Goal: Communication & Community: Answer question/provide support

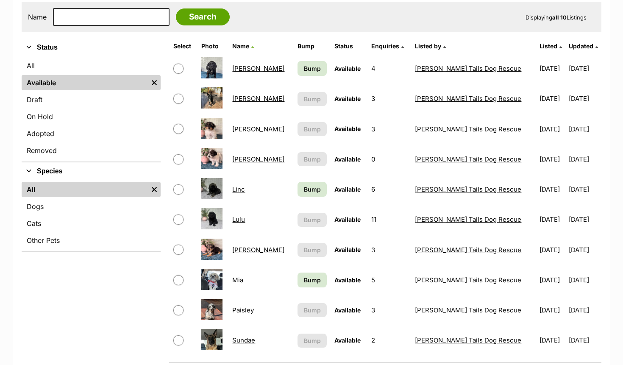
click at [245, 218] on link "Lulu" at bounding box center [238, 219] width 13 height 8
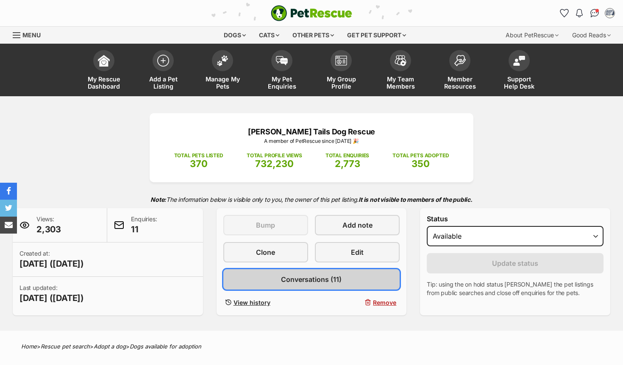
click at [334, 279] on span "Conversations (11)" at bounding box center [311, 279] width 61 height 10
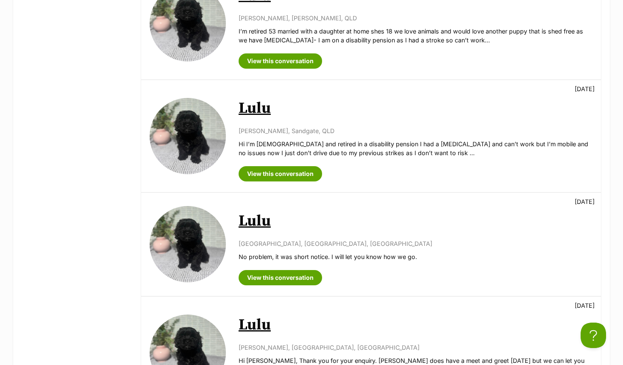
scroll to position [23, 0]
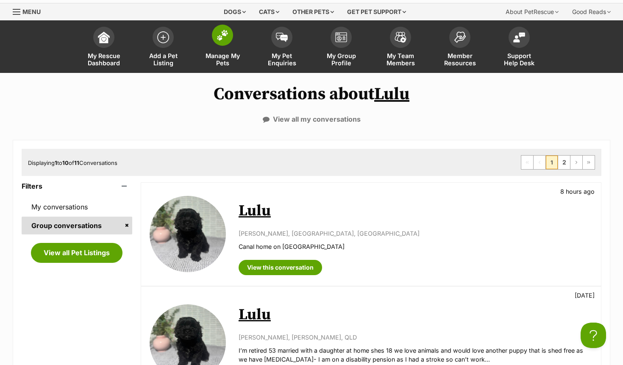
click at [229, 43] on span at bounding box center [222, 35] width 21 height 21
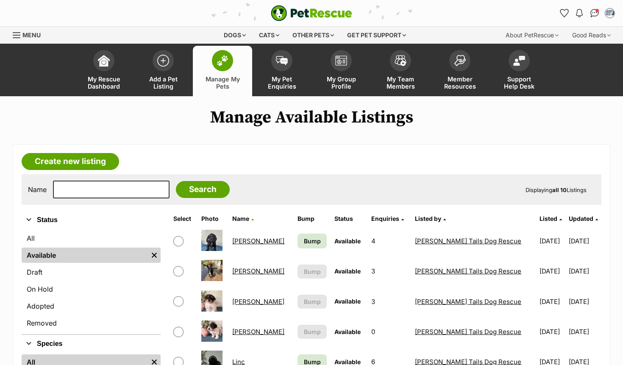
click at [248, 273] on link "[PERSON_NAME]" at bounding box center [258, 271] width 52 height 8
click at [250, 299] on link "[PERSON_NAME]" at bounding box center [258, 302] width 52 height 8
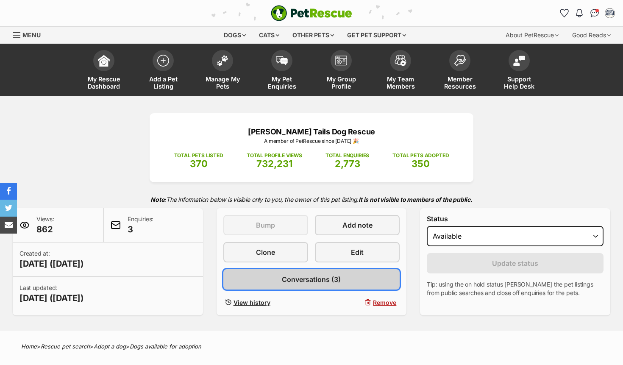
click at [311, 276] on span "Conversations (3)" at bounding box center [311, 279] width 59 height 10
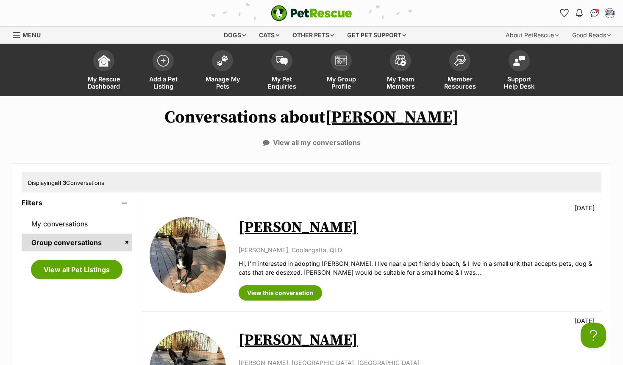
scroll to position [36, 0]
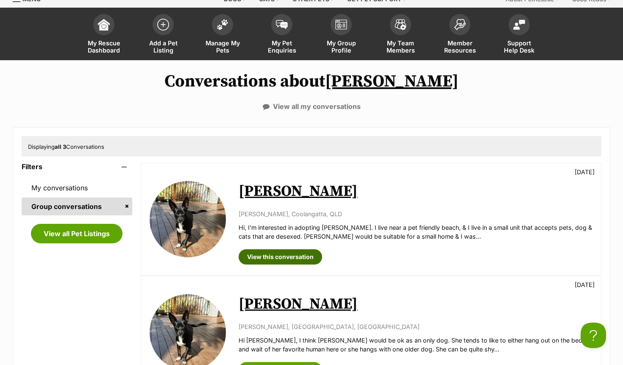
click at [280, 253] on link "View this conversation" at bounding box center [281, 256] width 84 height 15
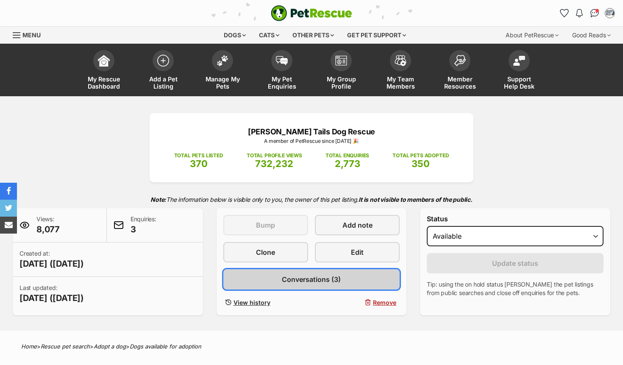
click at [301, 283] on span "Conversations (3)" at bounding box center [311, 279] width 59 height 10
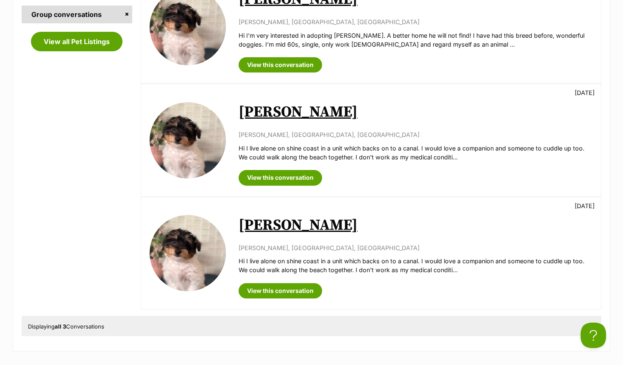
scroll to position [205, 0]
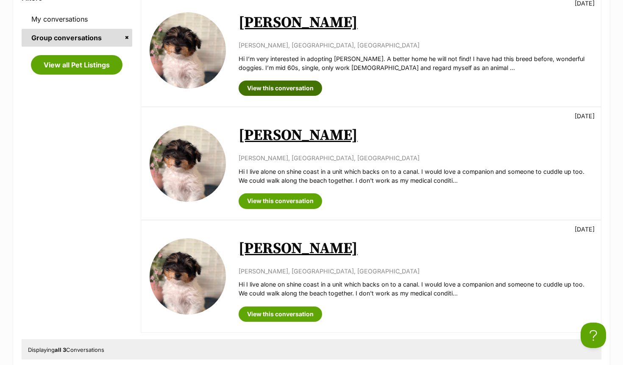
click at [270, 87] on link "View this conversation" at bounding box center [281, 88] width 84 height 15
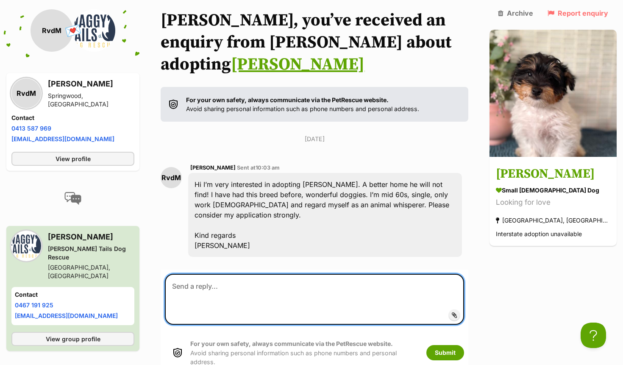
click at [342, 274] on textarea at bounding box center [314, 299] width 299 height 51
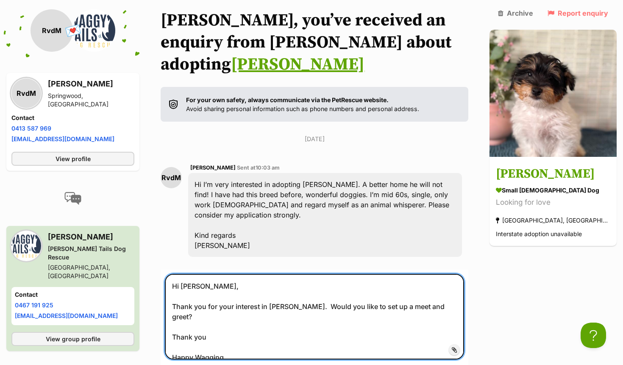
type textarea "Hi Rochelle, Thank you for your interest in Freddie. Would you like to set up a…"
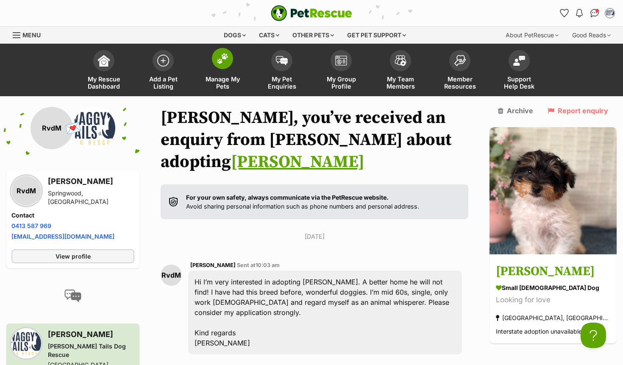
click at [222, 59] on img at bounding box center [223, 58] width 12 height 11
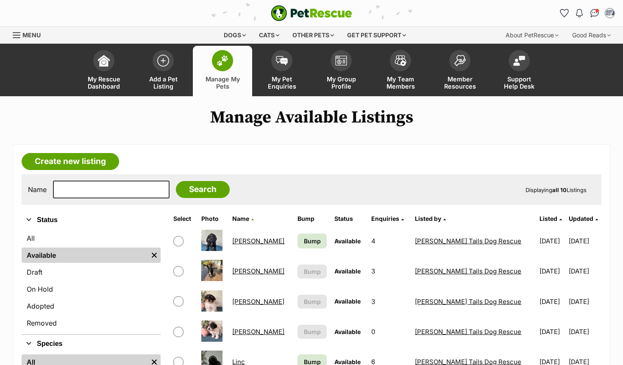
click at [249, 238] on link "[PERSON_NAME]" at bounding box center [258, 241] width 52 height 8
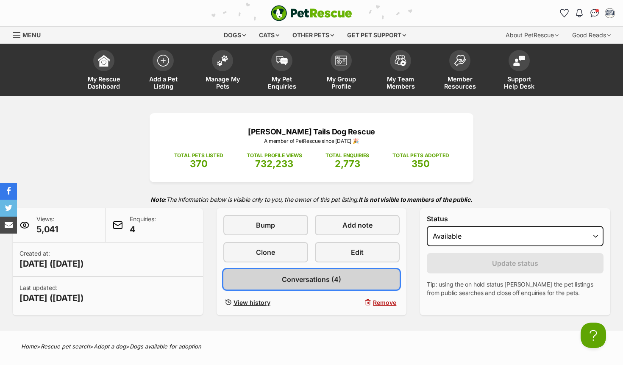
click at [312, 282] on span "Conversations (4)" at bounding box center [311, 279] width 59 height 10
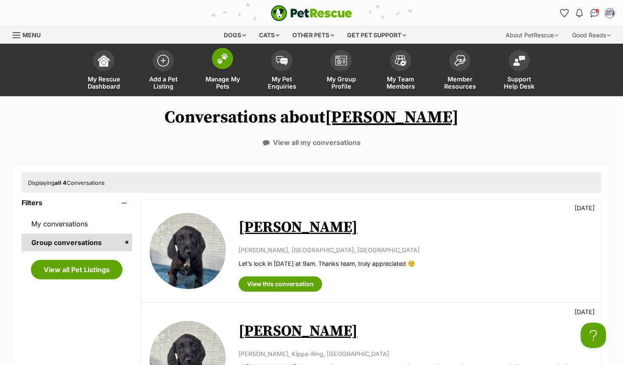
click at [229, 67] on link "Manage My Pets" at bounding box center [222, 71] width 59 height 50
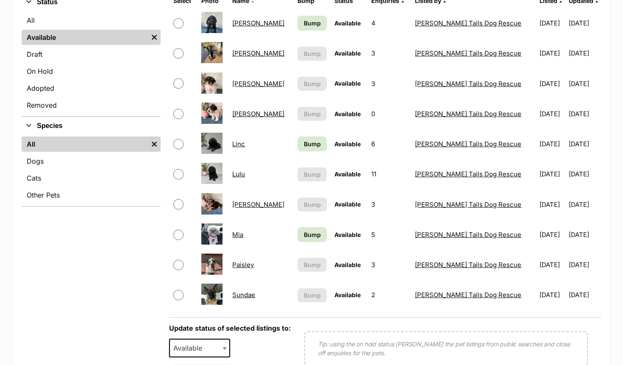
scroll to position [220, 0]
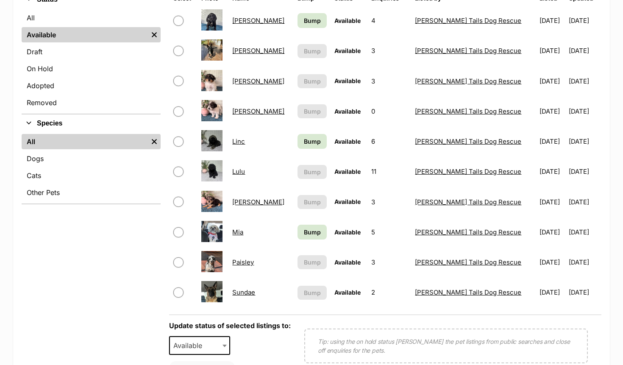
click at [249, 203] on link "[PERSON_NAME]" at bounding box center [258, 202] width 52 height 8
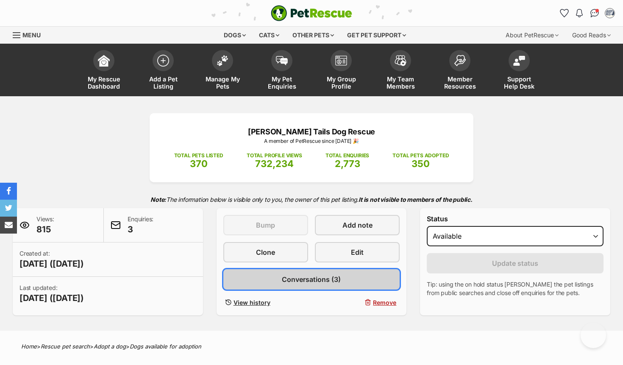
click at [309, 284] on span "Conversations (3)" at bounding box center [311, 279] width 59 height 10
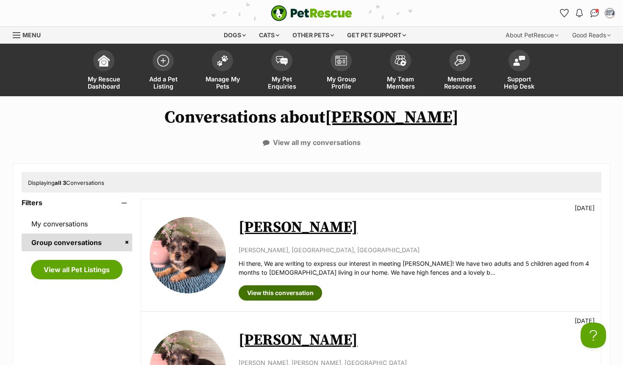
click at [303, 295] on link "View this conversation" at bounding box center [281, 292] width 84 height 15
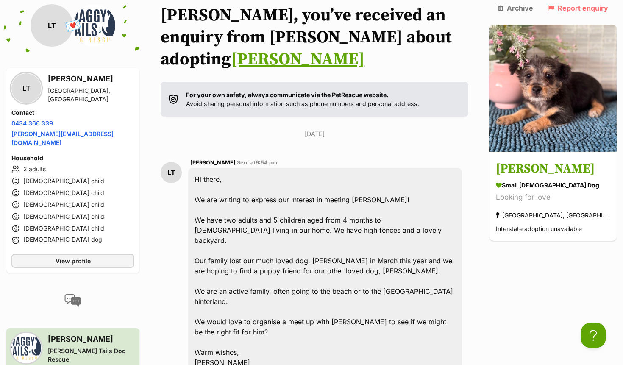
scroll to position [153, 0]
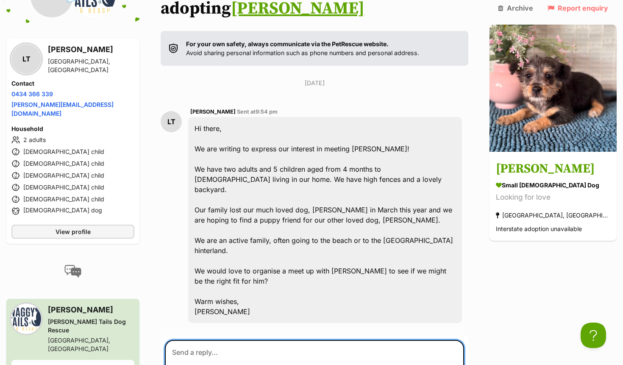
click at [259, 340] on textarea at bounding box center [314, 365] width 299 height 51
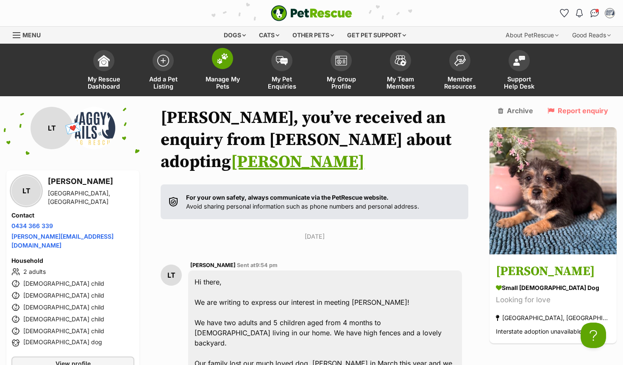
type textarea "Hi Libby"
click at [223, 64] on span at bounding box center [222, 58] width 21 height 21
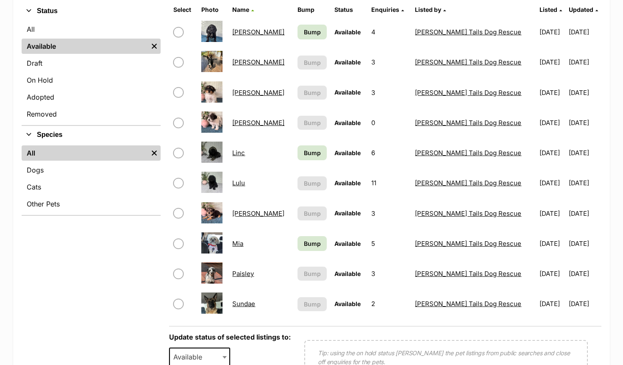
scroll to position [271, 0]
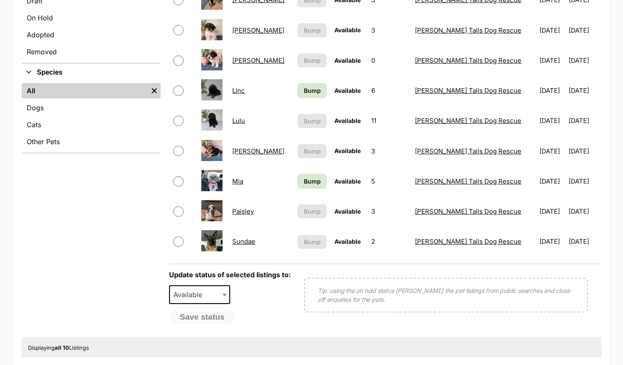
click at [243, 179] on link "Mia" at bounding box center [237, 181] width 11 height 8
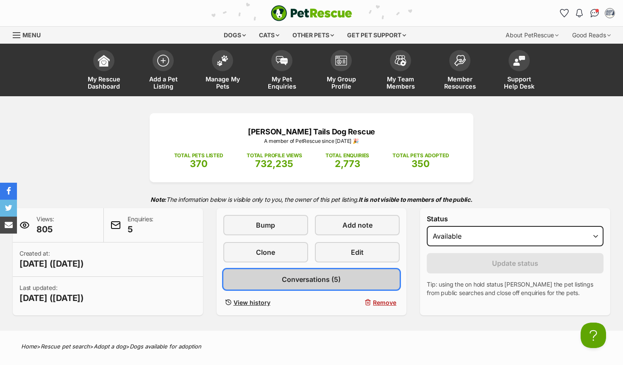
click at [314, 282] on span "Conversations (5)" at bounding box center [311, 279] width 59 height 10
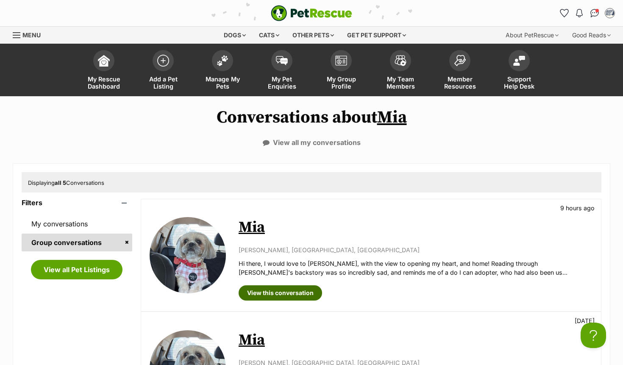
click at [282, 288] on link "View this conversation" at bounding box center [281, 292] width 84 height 15
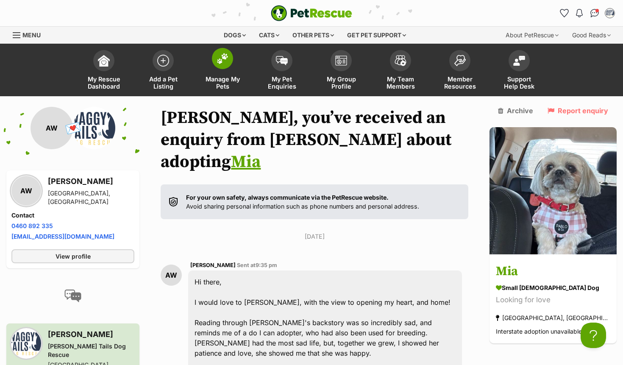
click at [217, 71] on link "Manage My Pets" at bounding box center [222, 71] width 59 height 50
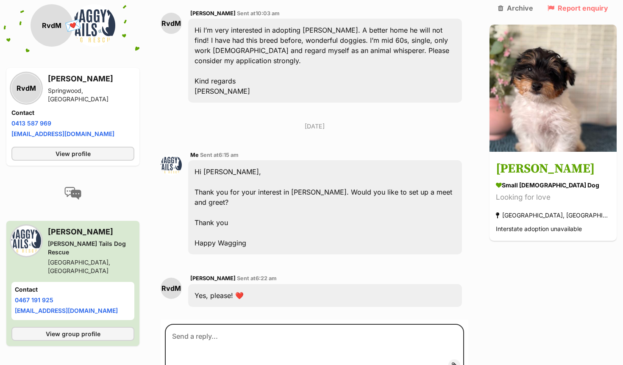
scroll to position [317, 0]
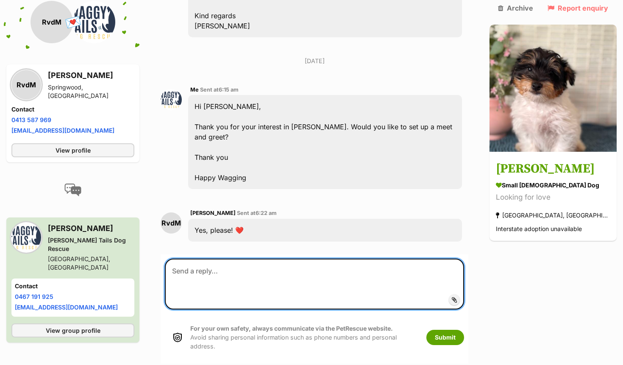
click at [301, 259] on textarea at bounding box center [314, 284] width 299 height 51
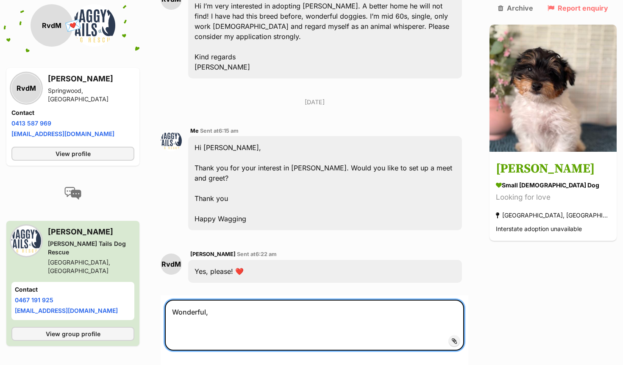
scroll to position [287, 0]
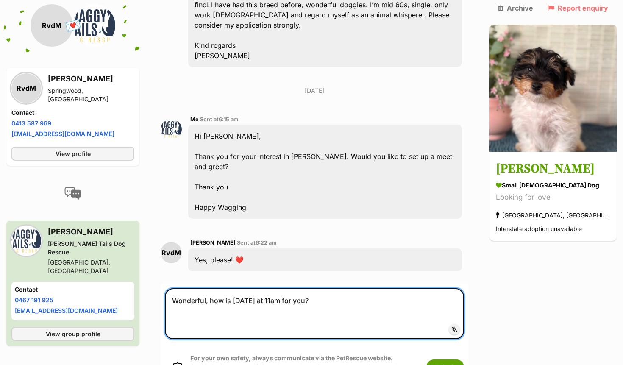
type textarea "Wonderful, how is [DATE] at 11am for you?"
